Goal: Task Accomplishment & Management: Manage account settings

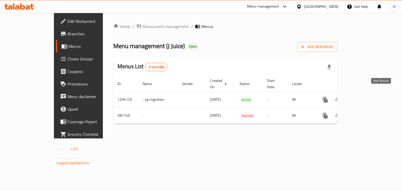
click at [366, 96] on icon "enhanced table" at bounding box center [362, 99] width 6 height 6
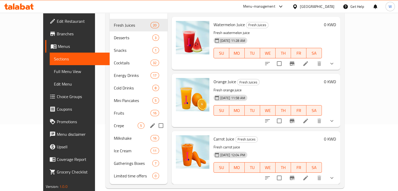
scroll to position [73, 0]
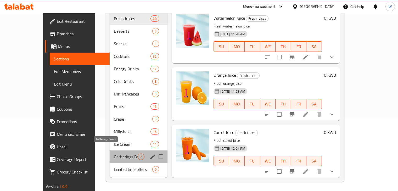
click at [114, 153] on span "Gatherings Boxes" at bounding box center [126, 156] width 24 height 6
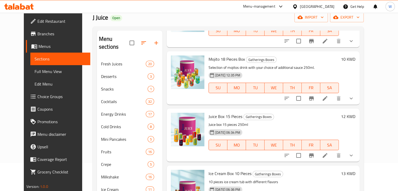
scroll to position [213, 0]
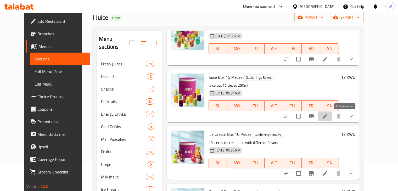
click at [328, 118] on icon at bounding box center [325, 116] width 6 height 6
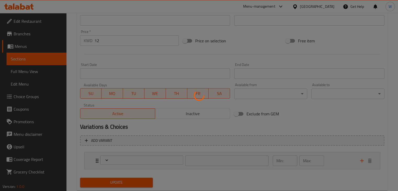
scroll to position [195, 0]
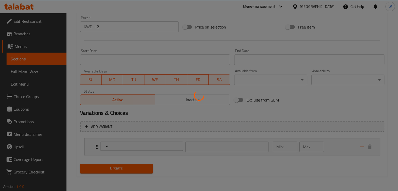
type input "خيار عصائر طازجة"
type input "3"
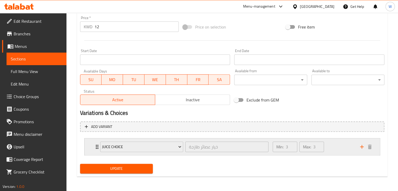
click at [97, 145] on div "Juice Choice خيار عصائر طازجة ​" at bounding box center [184, 146] width 175 height 17
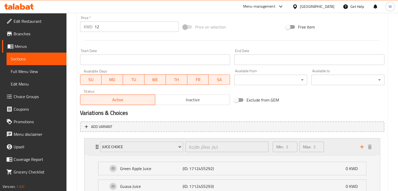
click at [94, 143] on div "Juice Choice خيار عصائر طازجة ​ Min: 3 ​ Max: 3 ​" at bounding box center [233, 146] width 279 height 17
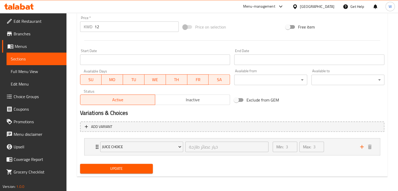
click at [43, 94] on span "Choice Groups" at bounding box center [38, 96] width 49 height 6
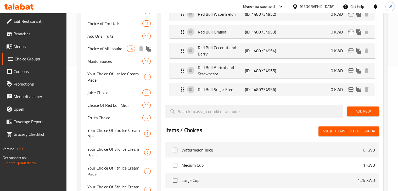
scroll to position [125, 0]
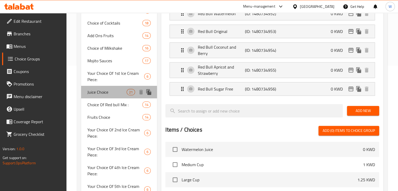
click at [114, 93] on span "Juice Choice" at bounding box center [106, 92] width 39 height 6
type input "Juice Choice"
type input "خيار عصائر طازجة"
type input "3"
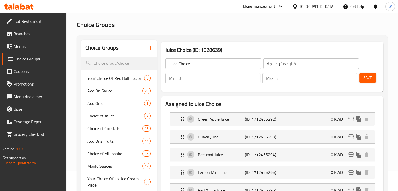
scroll to position [20, 0]
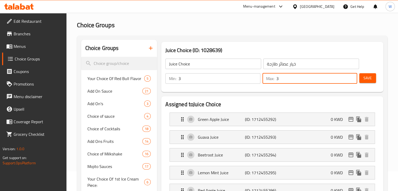
click at [303, 79] on input "3" at bounding box center [316, 78] width 81 height 10
type input "6"
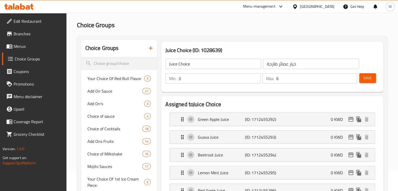
drag, startPoint x: 365, startPoint y: 79, endPoint x: 371, endPoint y: 79, distance: 6.3
click at [371, 79] on span "Save" at bounding box center [367, 78] width 8 height 7
click at [43, 45] on span "Menus" at bounding box center [38, 46] width 49 height 6
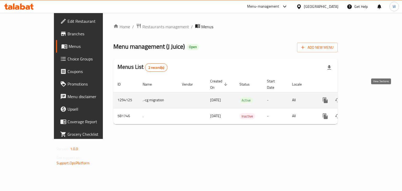
click at [369, 94] on link "enhanced table" at bounding box center [362, 100] width 13 height 13
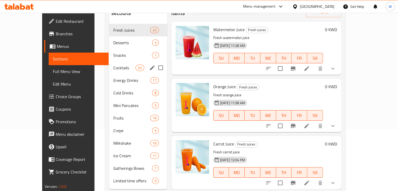
scroll to position [73, 0]
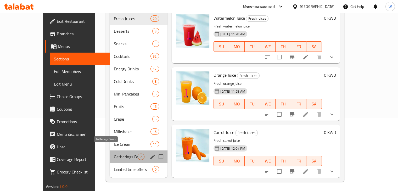
click at [114, 153] on span "Gatherings Boxes" at bounding box center [126, 156] width 24 height 6
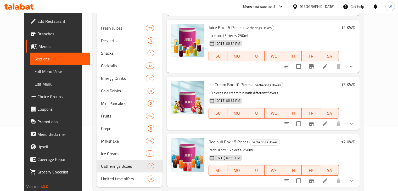
scroll to position [73, 0]
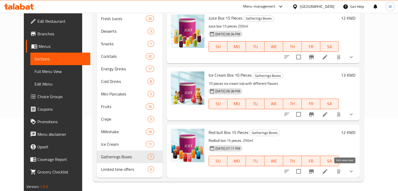
click at [328, 172] on icon at bounding box center [325, 171] width 6 height 6
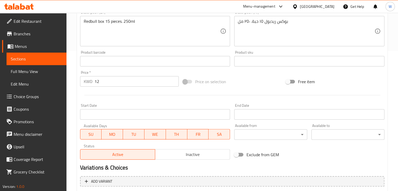
scroll to position [195, 0]
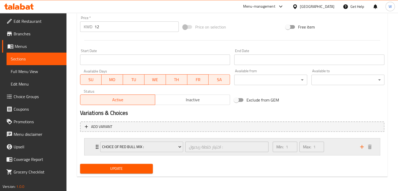
click at [97, 145] on div "Choice Of Red bull Mix : اختيار خلطة ريدبول : ​" at bounding box center [184, 146] width 175 height 17
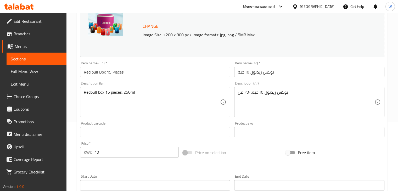
scroll to position [63, 0]
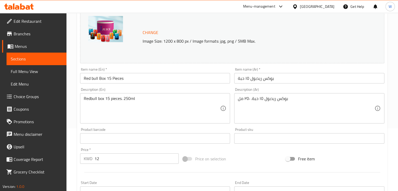
click at [30, 100] on span "Choice Groups" at bounding box center [38, 96] width 49 height 6
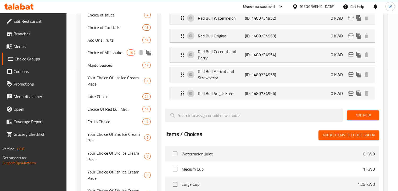
scroll to position [125, 0]
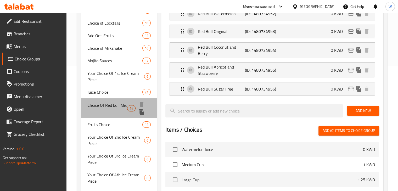
click at [111, 108] on span "Choice Of Red bull Mix :" at bounding box center [107, 108] width 40 height 13
type input "Choice Of Red bull Mix :"
type input "اختيار خلطة ريدبول :"
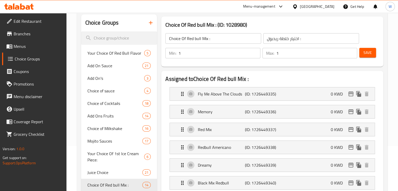
scroll to position [44, 0]
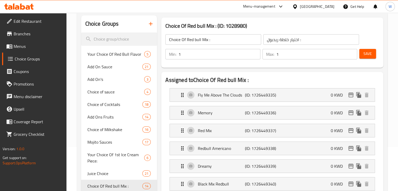
click at [206, 55] on input "1" at bounding box center [219, 54] width 82 height 10
type input "3"
click at [292, 52] on input "1" at bounding box center [316, 54] width 81 height 10
type input "6"
click at [371, 52] on span "Save" at bounding box center [367, 53] width 8 height 7
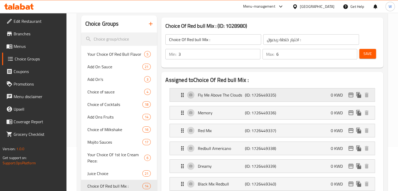
scroll to position [0, 0]
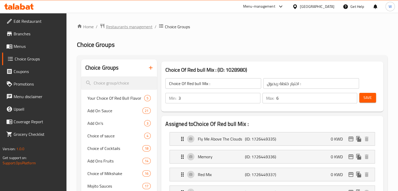
click at [130, 27] on span "Restaurants management" at bounding box center [129, 27] width 47 height 6
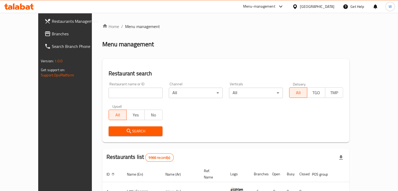
click at [120, 90] on input "search" at bounding box center [136, 93] width 54 height 10
type input "ananas"
click button "Search" at bounding box center [136, 131] width 54 height 10
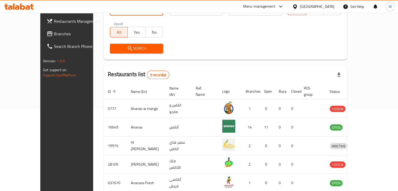
scroll to position [105, 0]
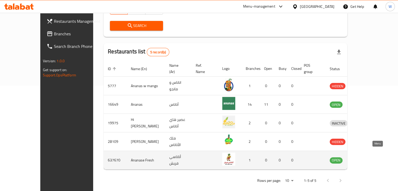
click at [363, 159] on icon "enhanced table" at bounding box center [362, 160] width 2 height 2
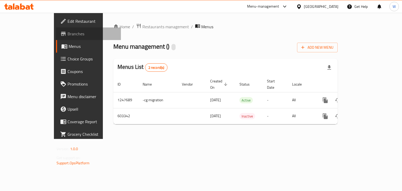
click at [67, 31] on span "Branches" at bounding box center [91, 34] width 49 height 6
